Goal: Task Accomplishment & Management: Use online tool/utility

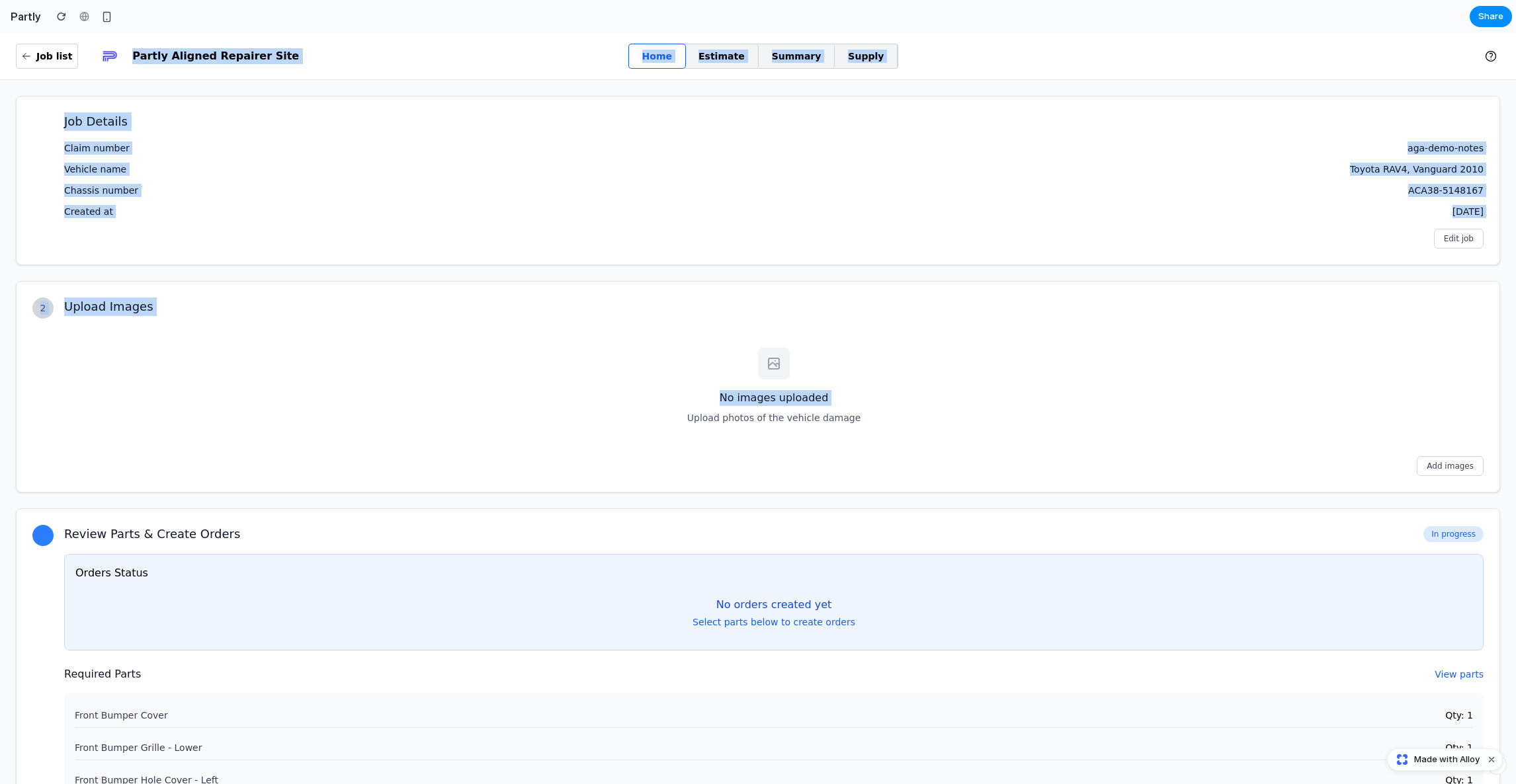
drag, startPoint x: 185, startPoint y: 46, endPoint x: 427, endPoint y: 325, distance: 369.3
click at [426, 325] on div "Job list Partly Aligned Repairer Site Home Estimate Summary Supply Job Details …" at bounding box center [758, 550] width 1516 height 1034
click at [427, 325] on div "Upload Images No images uploaded Upload photos of the vehicle damage Add images" at bounding box center [773, 386] width 1420 height 179
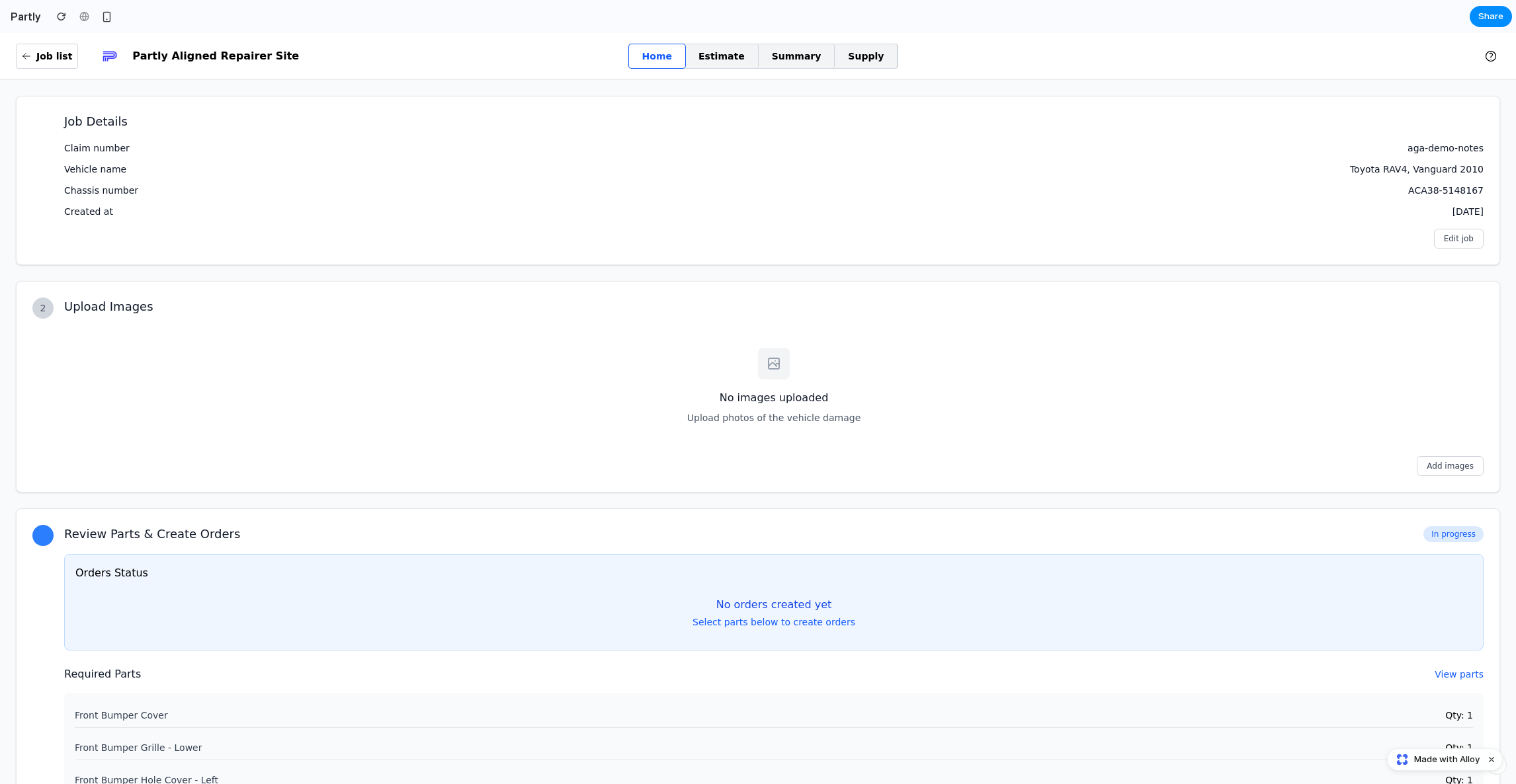
scroll to position [282, 0]
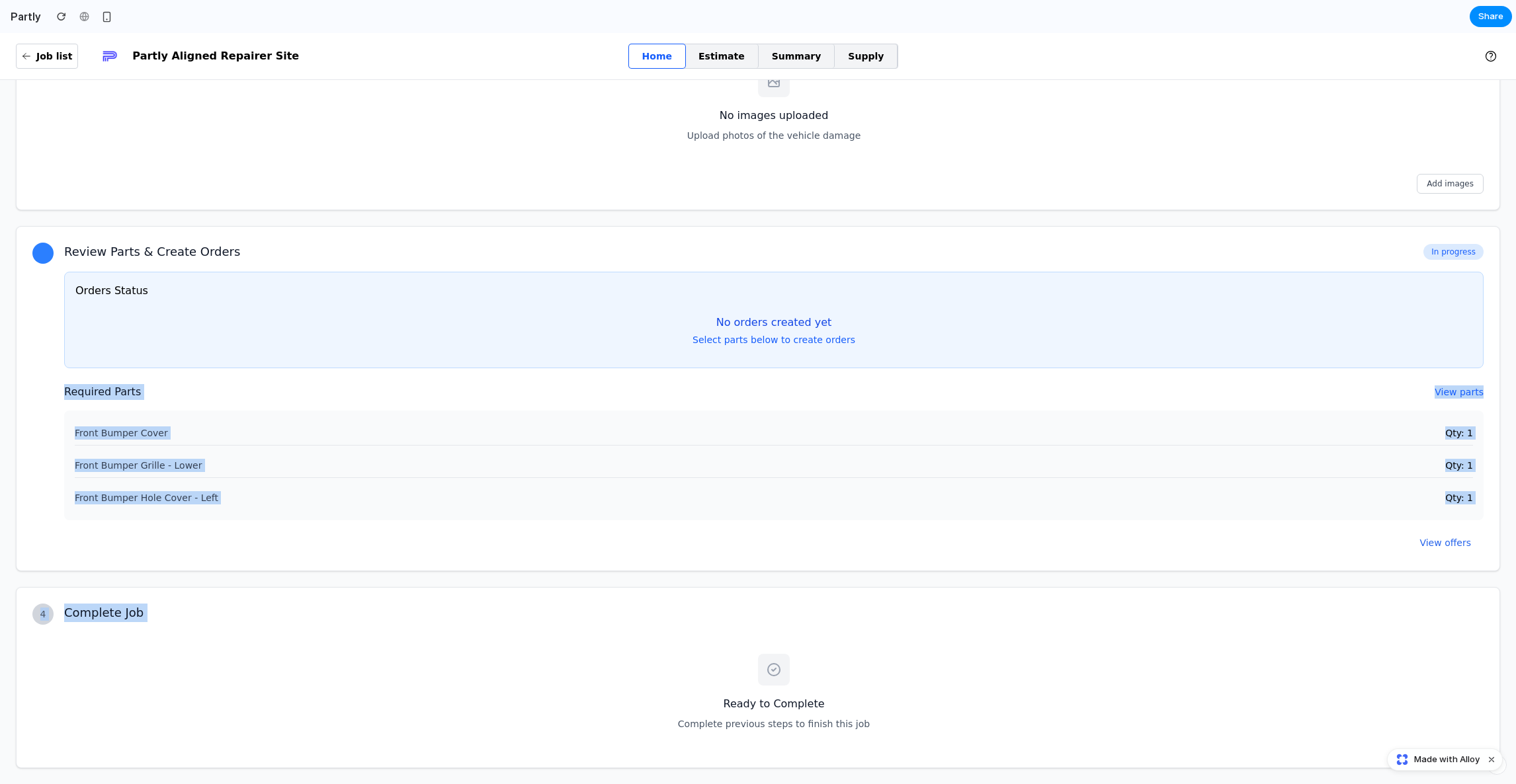
drag, startPoint x: 152, startPoint y: 633, endPoint x: 147, endPoint y: 341, distance: 292.0
click at [147, 350] on div "Job Details Claim number aga-demo-notes Vehicle name Toyota RAV4, Vanguard 2010…" at bounding box center [758, 291] width 1484 height 955
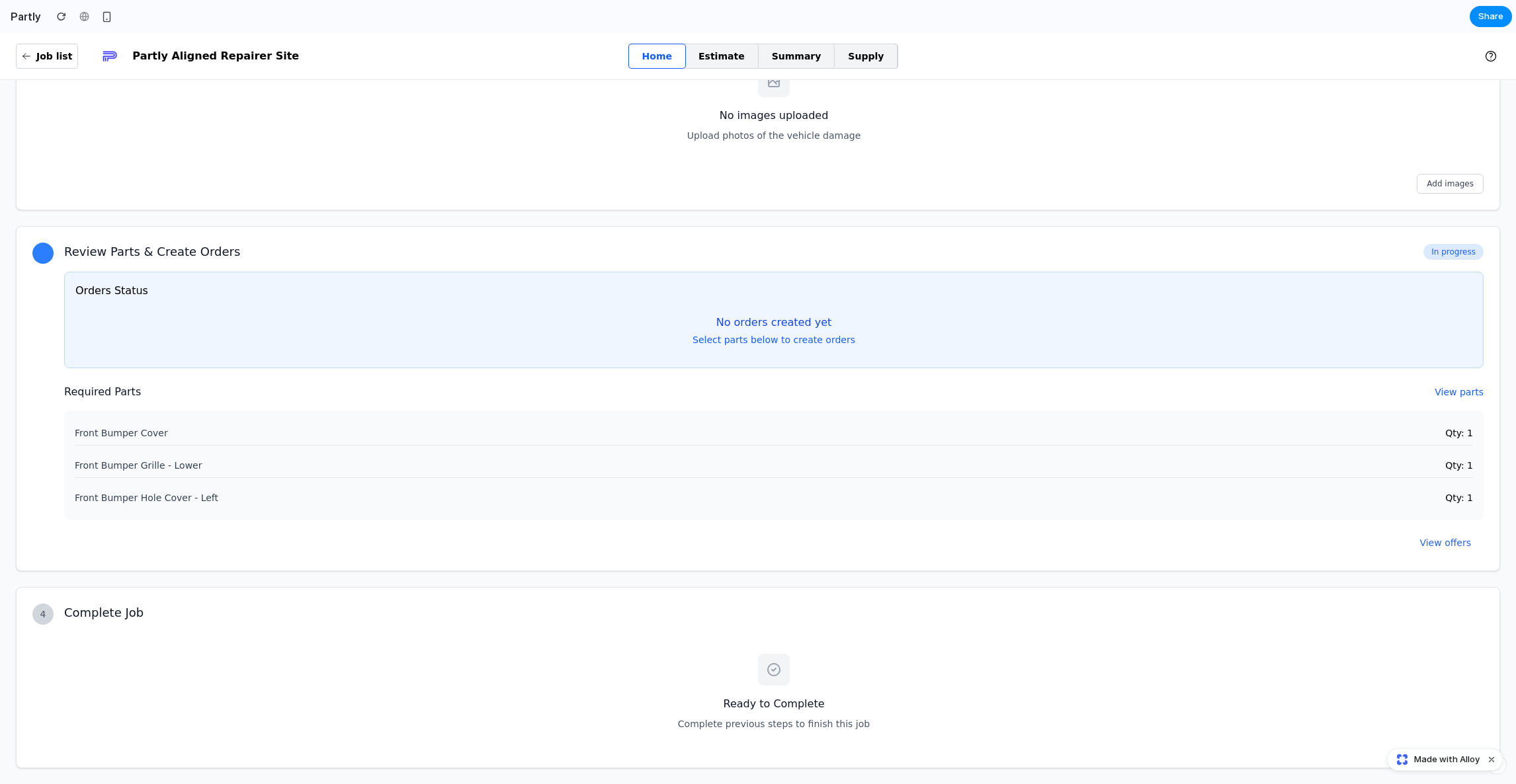
click at [147, 341] on p "Select parts below to create orders" at bounding box center [774, 340] width 1397 height 13
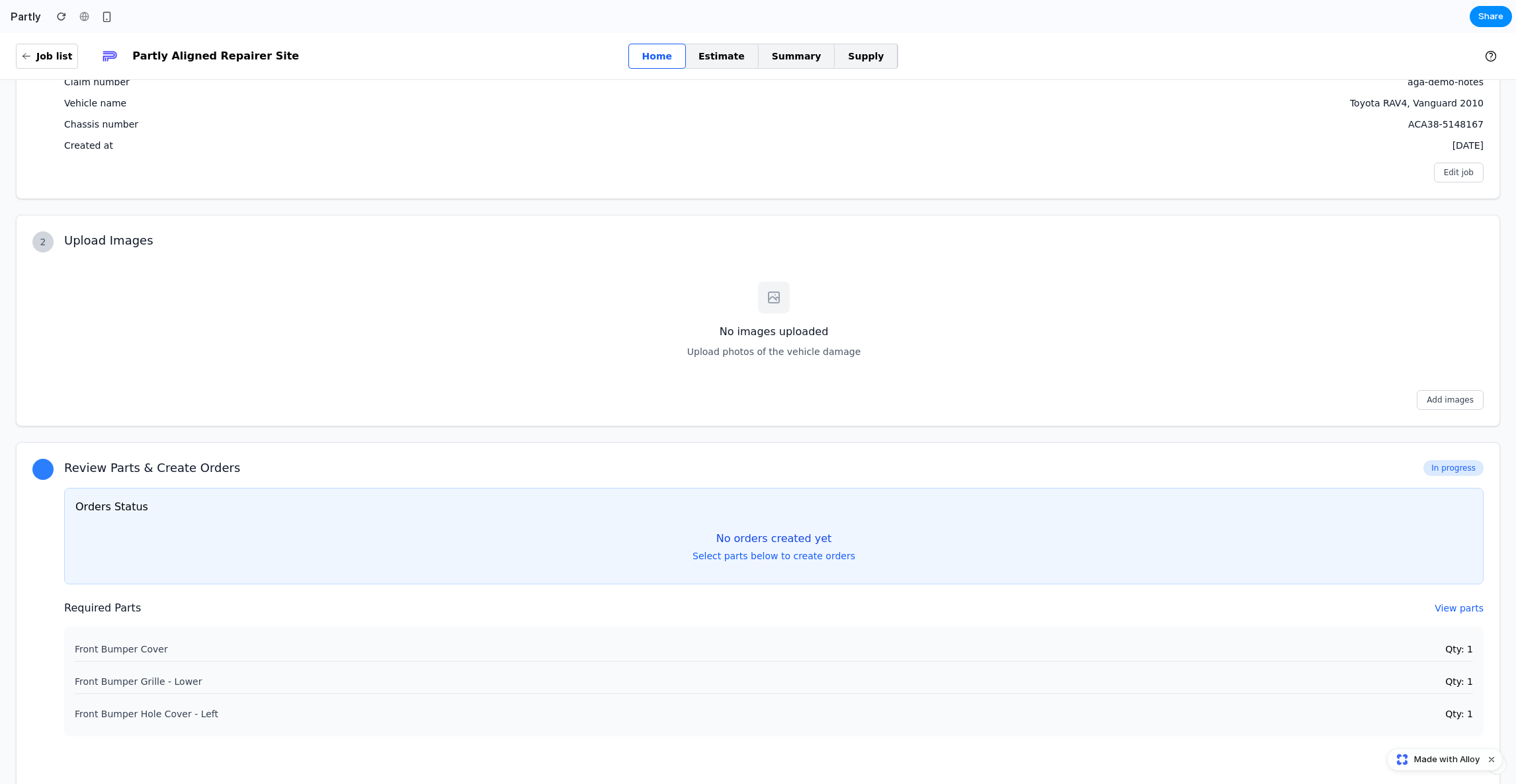
scroll to position [0, 0]
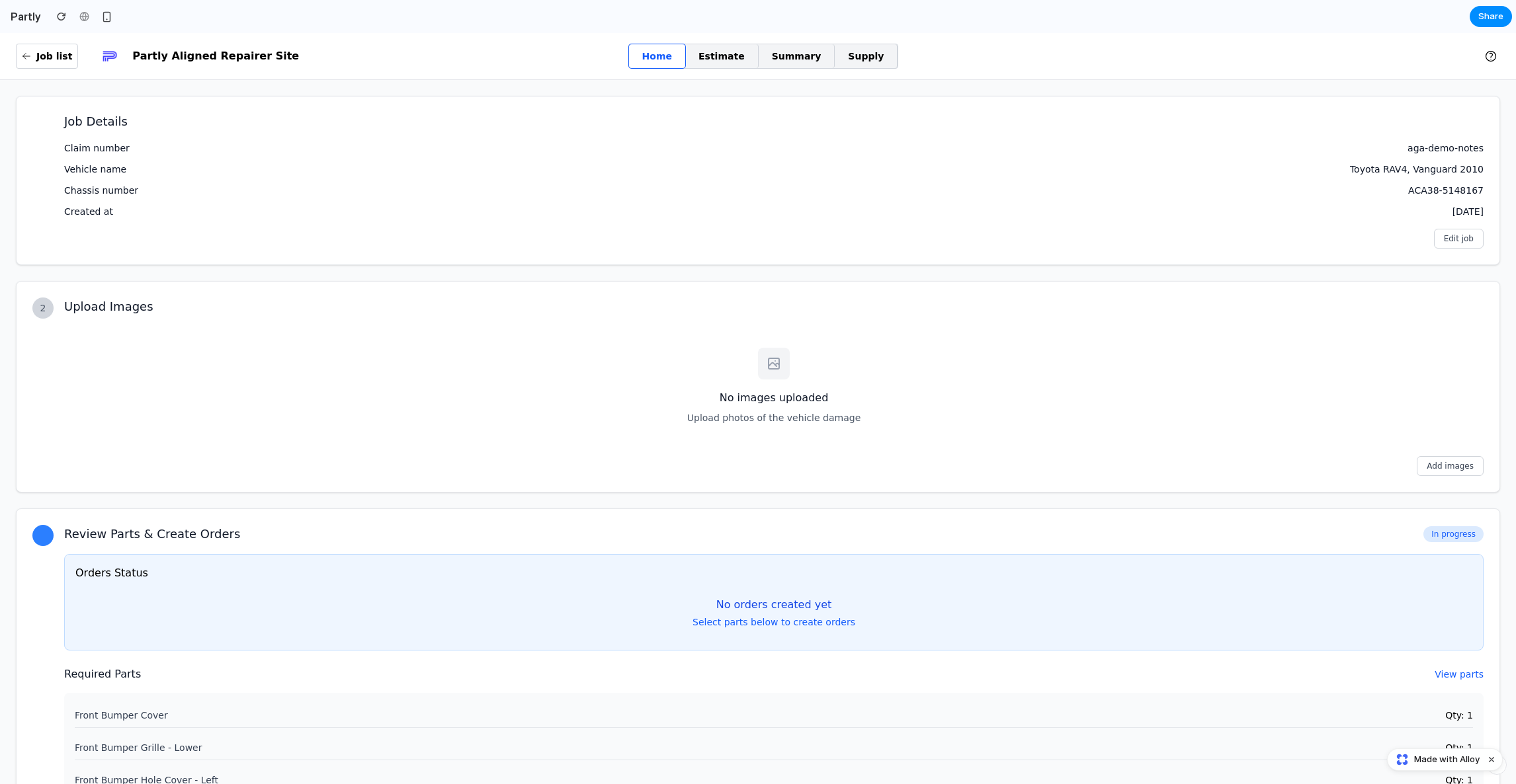
click at [736, 55] on link "Estimate" at bounding box center [722, 56] width 73 height 24
click at [854, 64] on link "Supply" at bounding box center [866, 56] width 63 height 24
click at [757, 161] on dl "Claim number aga-demo-notes Vehicle name Toyota RAV4, Vanguard 2010 Chassis num…" at bounding box center [773, 179] width 1420 height 76
